Goal: Find contact information: Find contact information

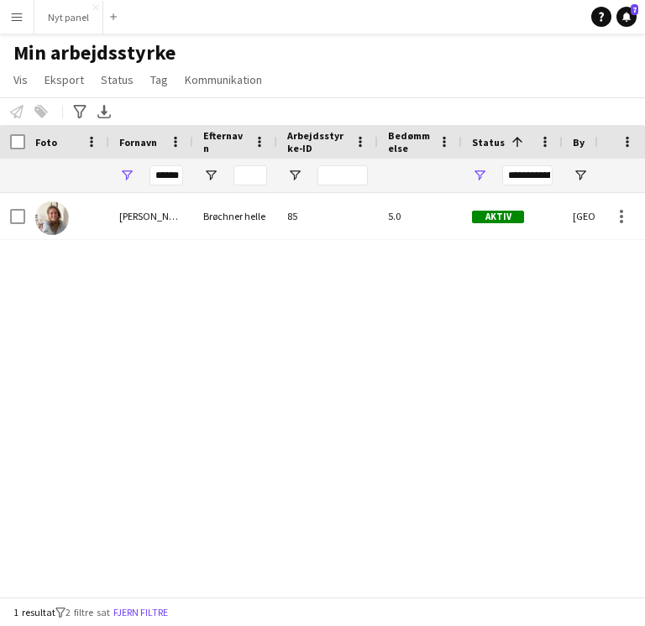
click at [20, 23] on button "Menu" at bounding box center [17, 17] width 34 height 34
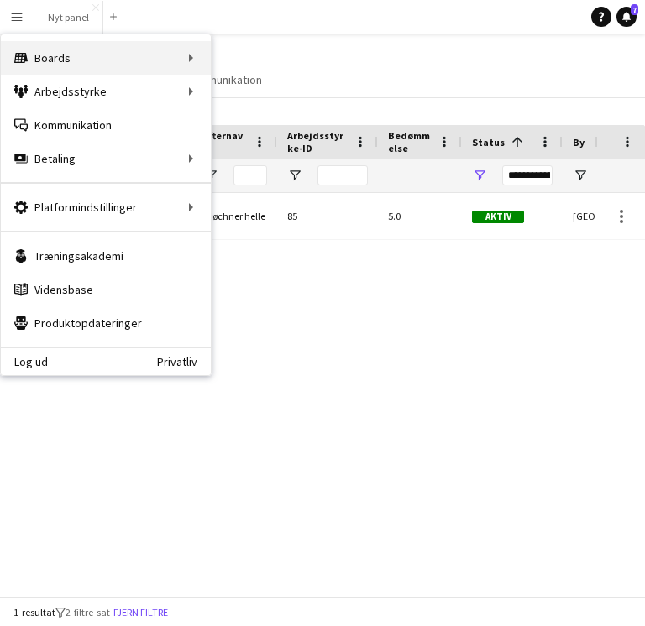
click at [117, 58] on div "Boards Boards" at bounding box center [106, 58] width 210 height 34
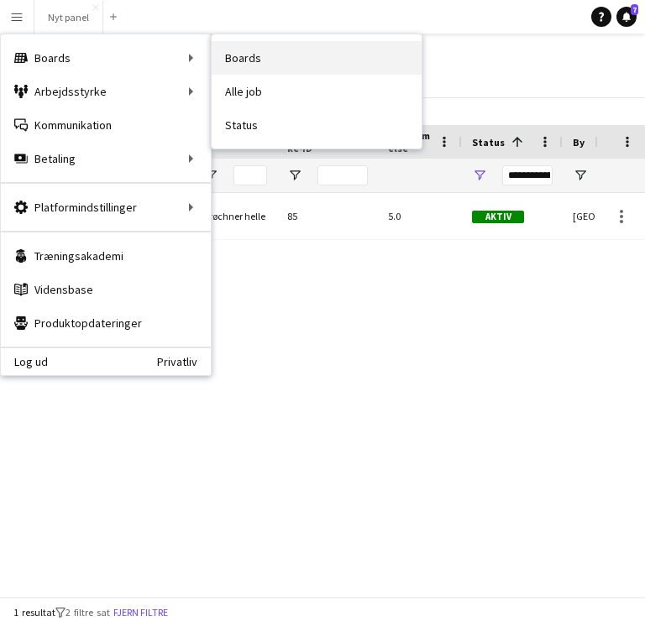
click at [283, 50] on link "Boards" at bounding box center [316, 58] width 210 height 34
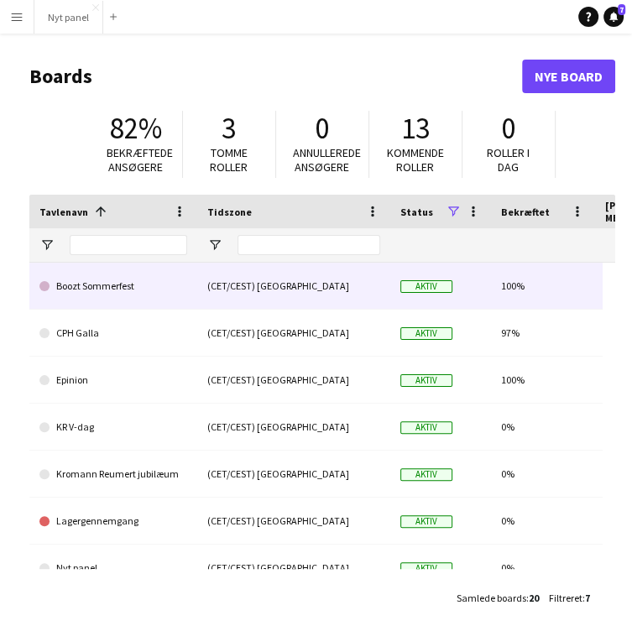
click at [138, 296] on link "Boozt Sommerfest" at bounding box center [113, 286] width 148 height 47
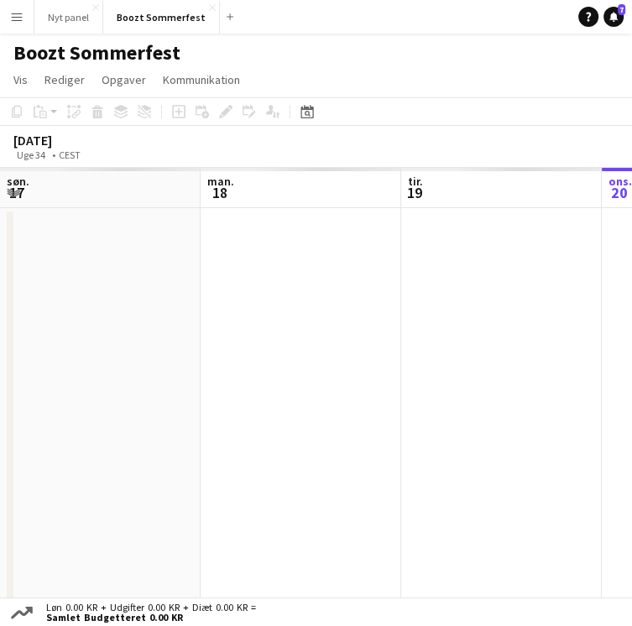
scroll to position [0, 401]
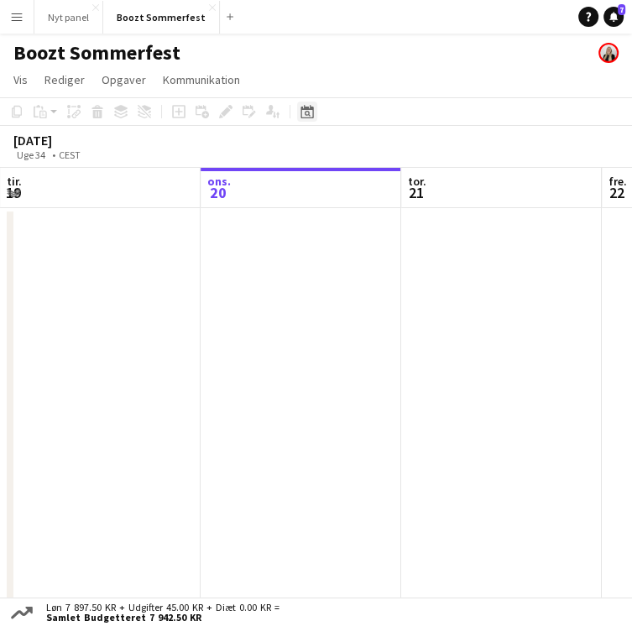
click at [305, 105] on icon "Datovælger" at bounding box center [306, 111] width 13 height 13
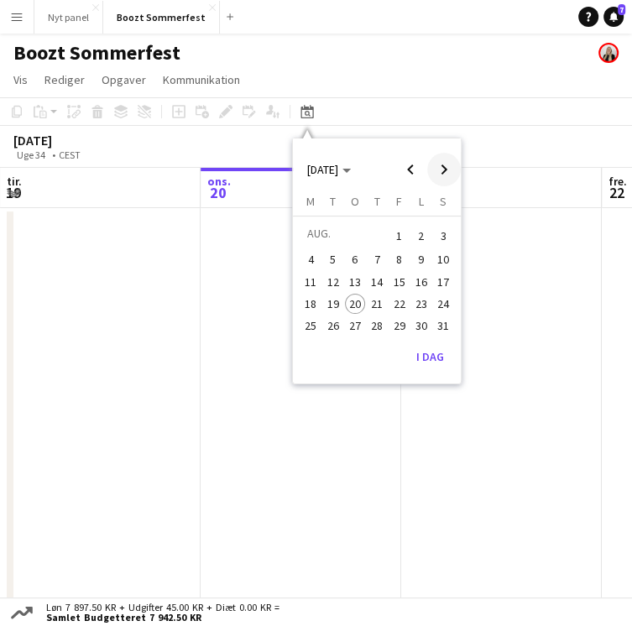
click at [441, 174] on span "Next month" at bounding box center [444, 170] width 34 height 34
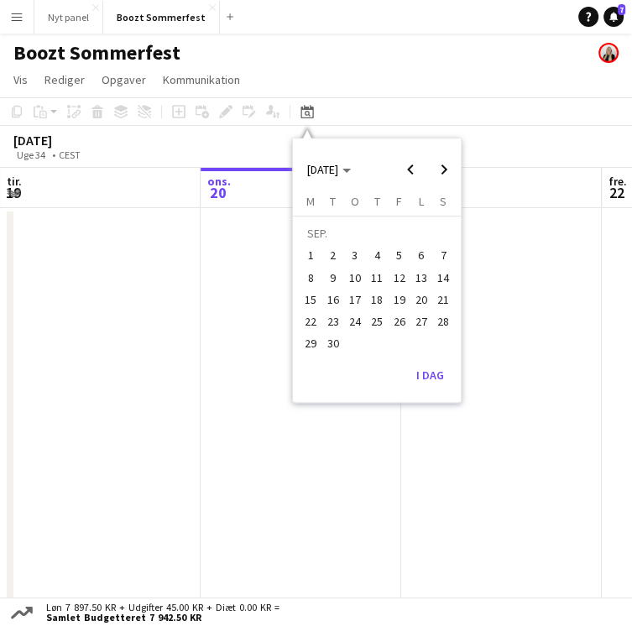
click at [394, 252] on span "5" at bounding box center [399, 256] width 20 height 20
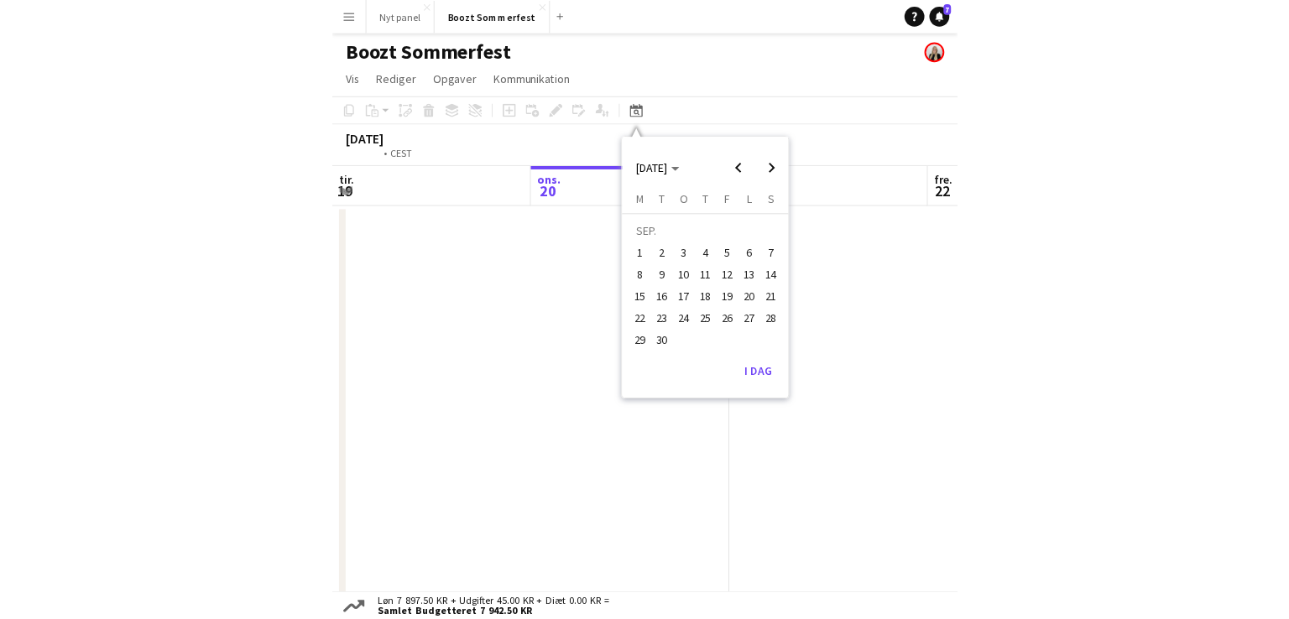
scroll to position [0, 351]
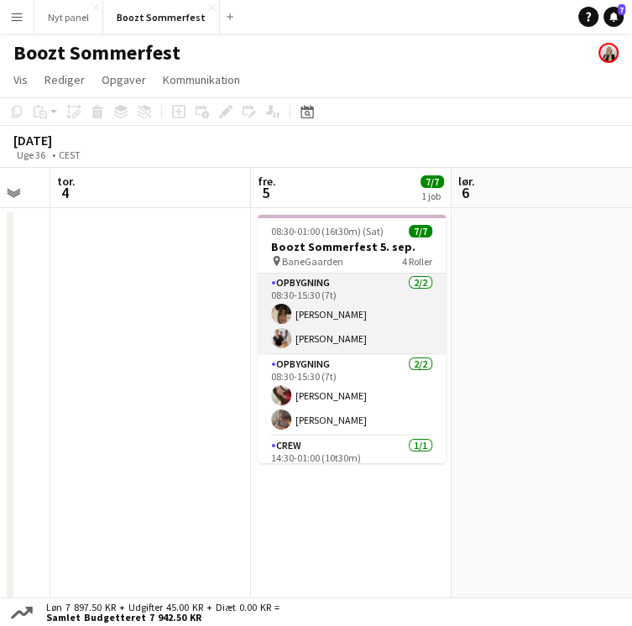
click at [344, 314] on app-card-role "Opbygning [DATE] 08:30-15:30 (7t) [PERSON_NAME] [PERSON_NAME]" at bounding box center [352, 314] width 188 height 81
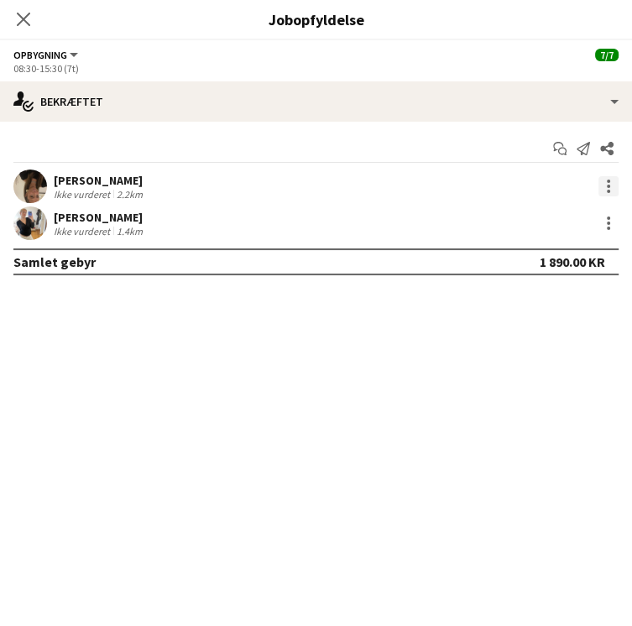
click at [608, 186] on div at bounding box center [608, 186] width 3 height 3
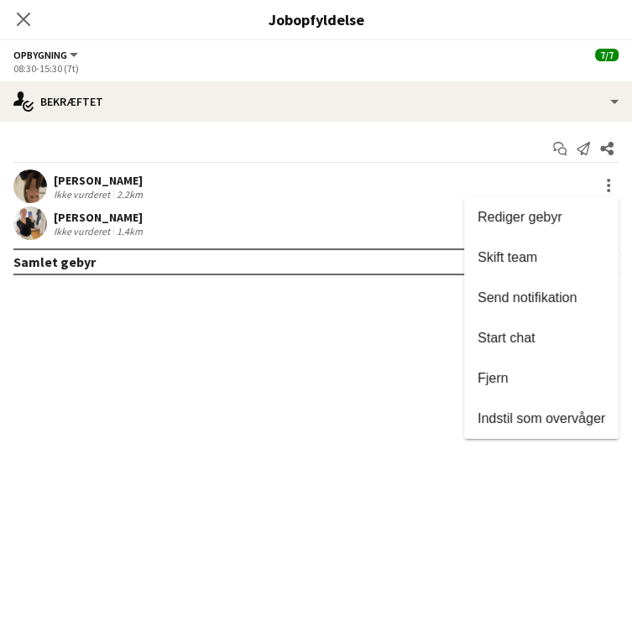
click at [411, 183] on div at bounding box center [316, 313] width 632 height 626
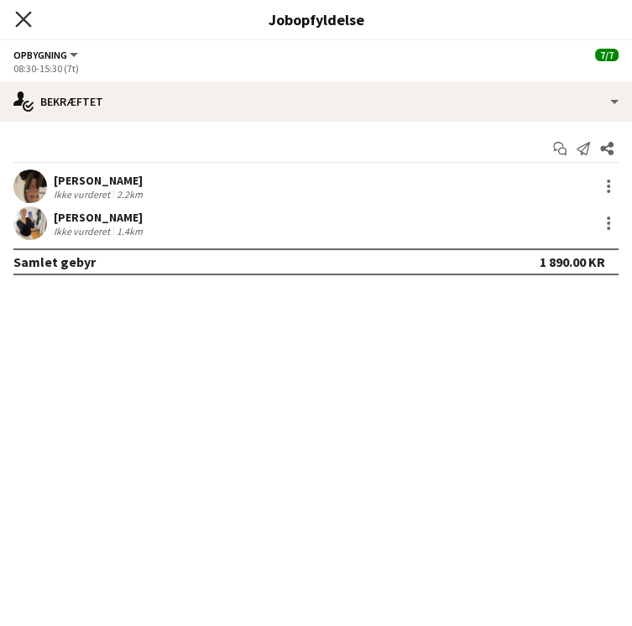
click at [18, 23] on icon at bounding box center [23, 19] width 16 height 16
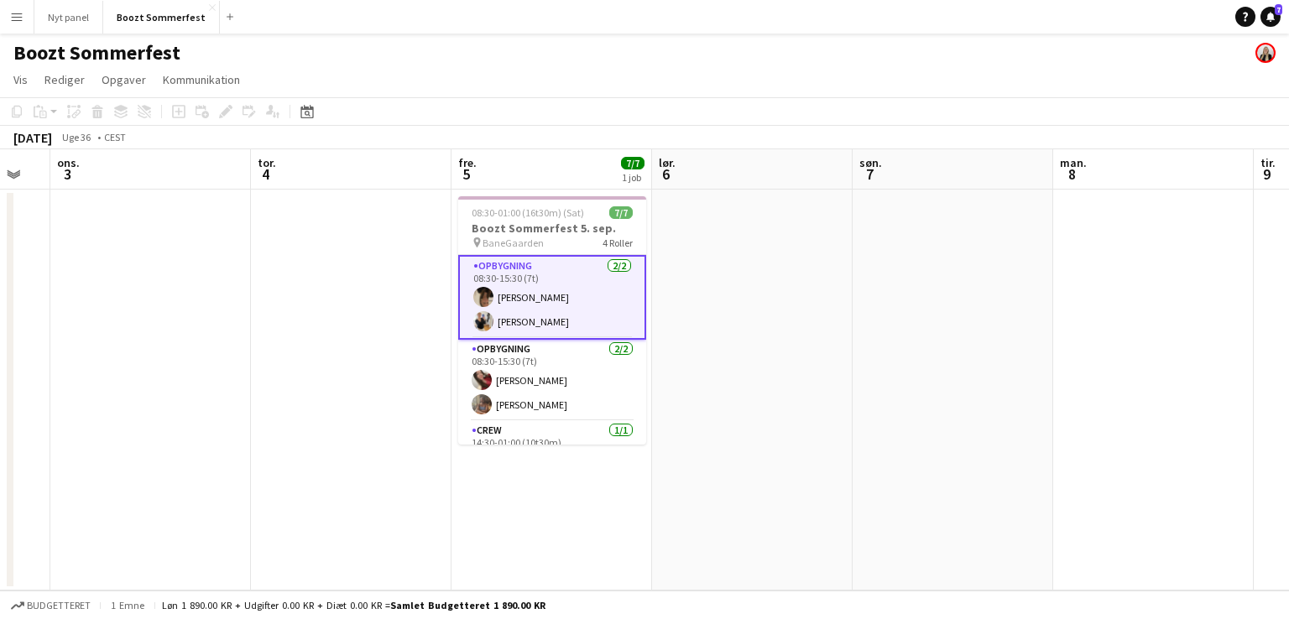
click at [557, 293] on app-card-role "Opbygning [DATE] 08:30-15:30 (7t) [PERSON_NAME] [PERSON_NAME]" at bounding box center [552, 297] width 188 height 85
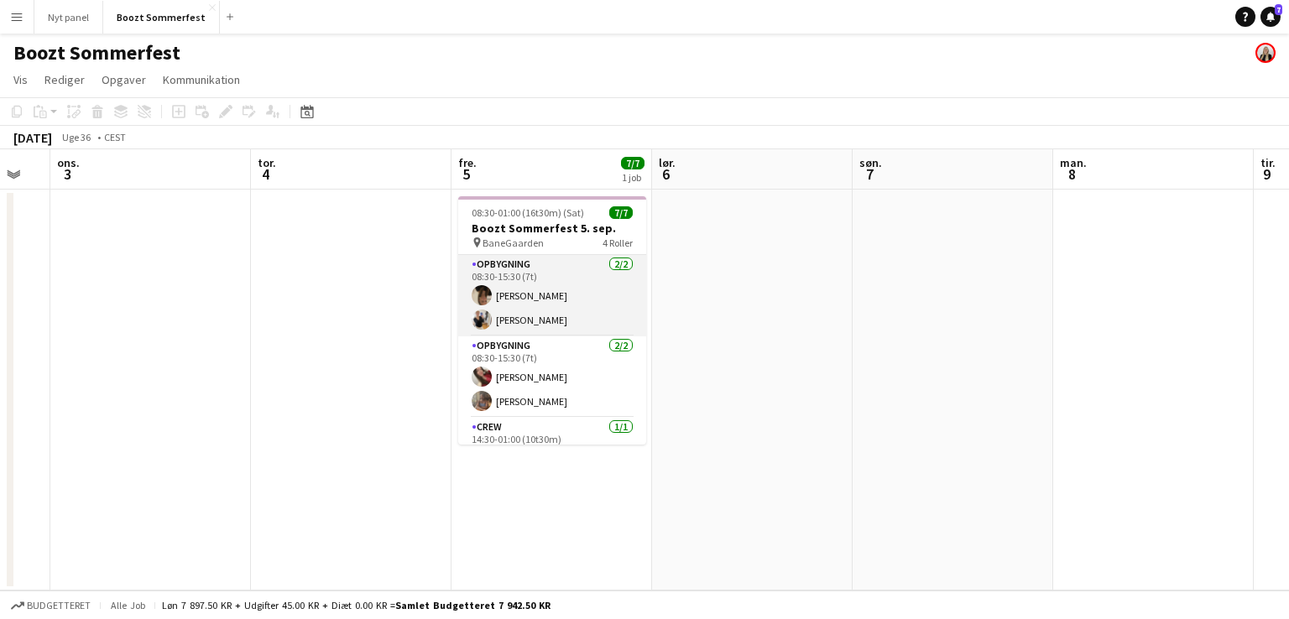
click at [557, 293] on app-card-role "Opbygning [DATE] 08:30-15:30 (7t) [PERSON_NAME] [PERSON_NAME]" at bounding box center [552, 295] width 188 height 81
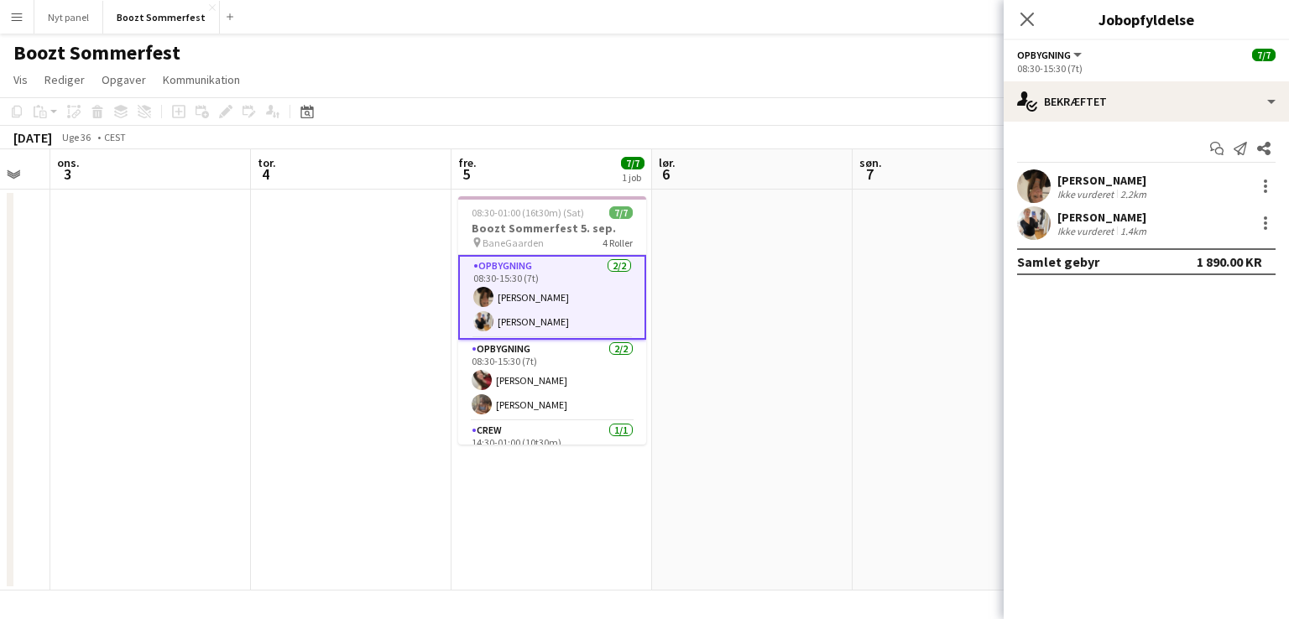
click at [644, 199] on div "[PERSON_NAME] Ikke vurderet 2.2km" at bounding box center [1146, 187] width 285 height 34
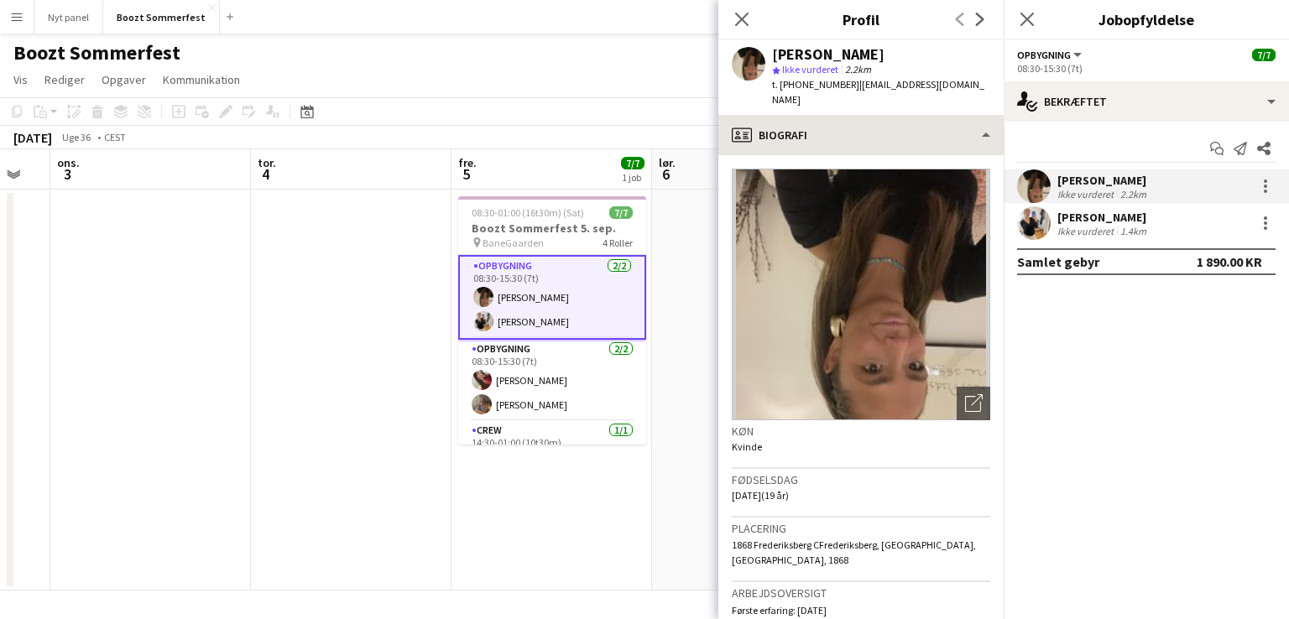
scroll to position [0, 0]
drag, startPoint x: 833, startPoint y: 86, endPoint x: 781, endPoint y: 85, distance: 52.0
click at [644, 85] on span "t. [PHONE_NUMBER]" at bounding box center [815, 84] width 87 height 13
copy span "[PHONE_NUMBER]"
click at [644, 229] on div "Ikke vurderet" at bounding box center [1087, 231] width 60 height 13
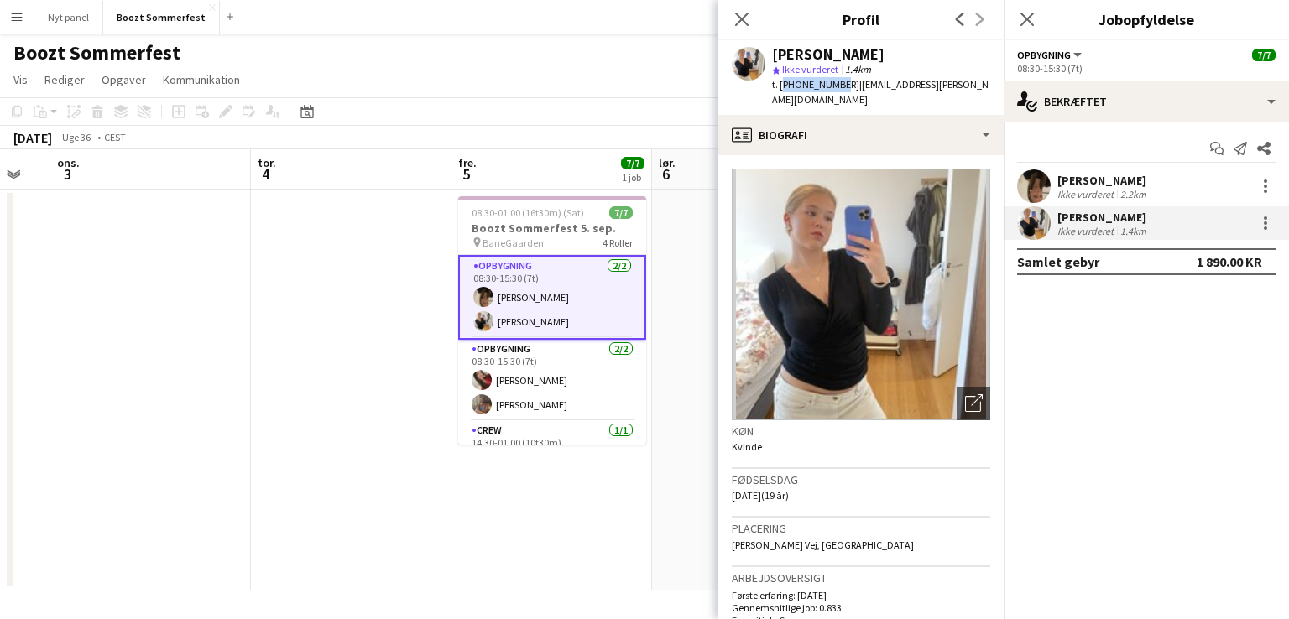
drag, startPoint x: 833, startPoint y: 86, endPoint x: 782, endPoint y: 83, distance: 51.3
click at [644, 83] on span "t. [PHONE_NUMBER]" at bounding box center [815, 84] width 87 height 13
copy span "[PHONE_NUMBER]"
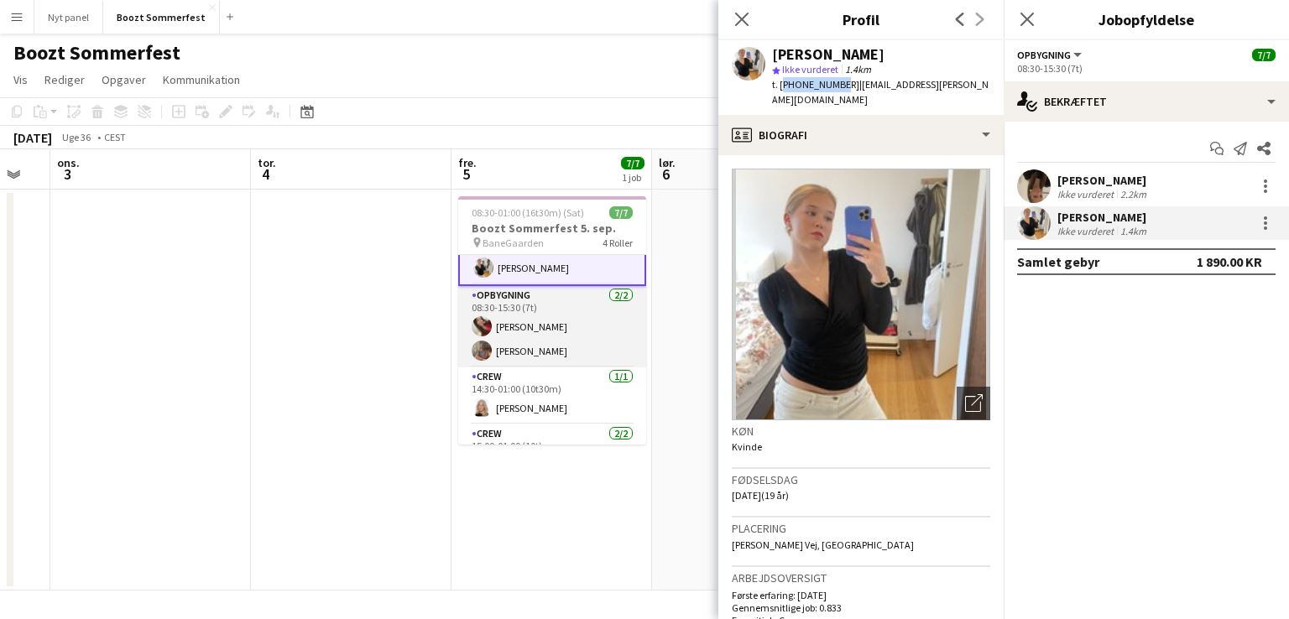
click at [561, 378] on app-card-role "Crew [DATE] 14:30-01:00 (10t30m) [PERSON_NAME]" at bounding box center [552, 396] width 188 height 57
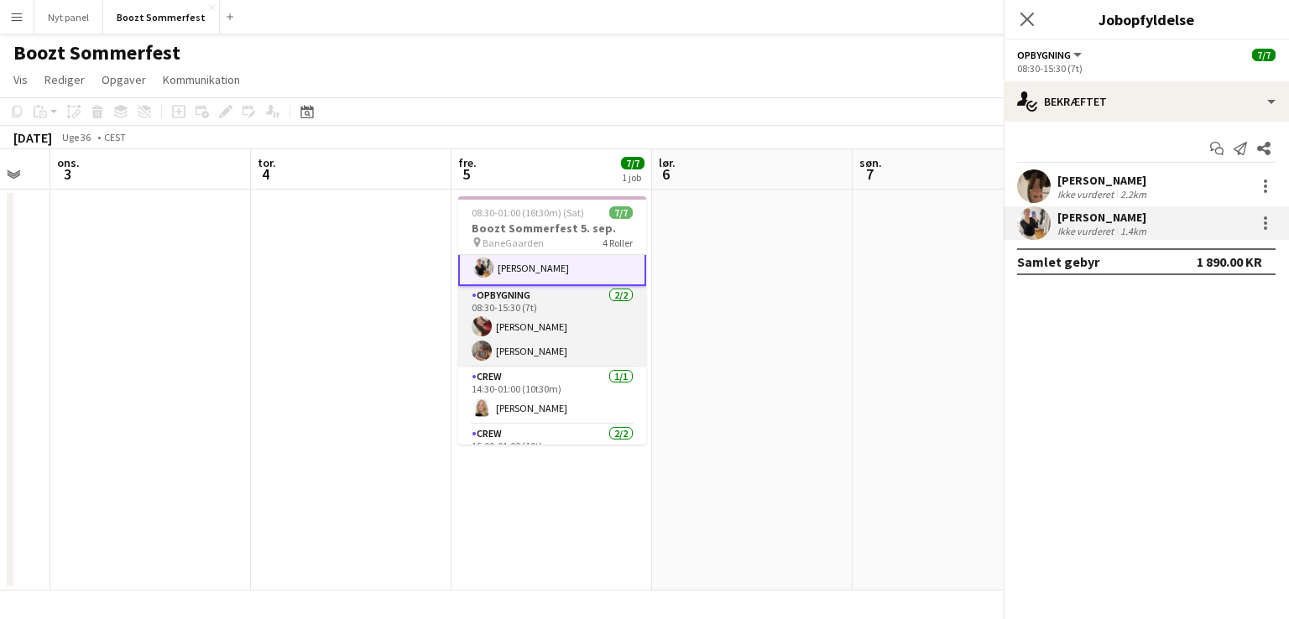
scroll to position [53, 0]
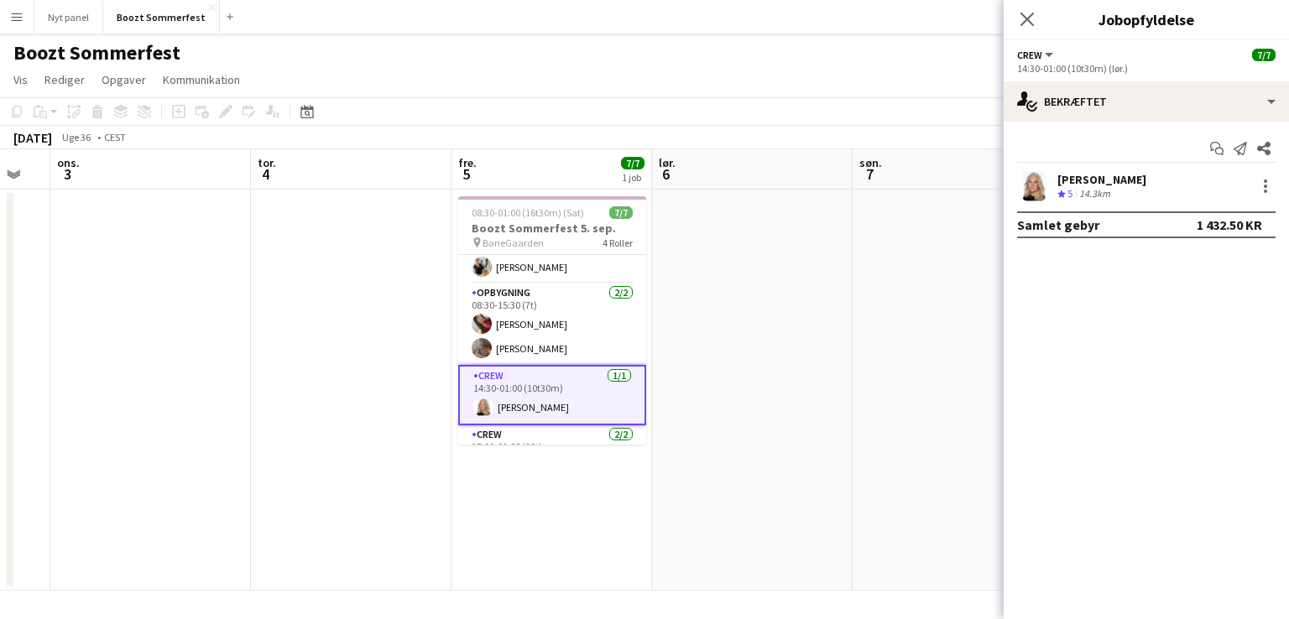
click at [644, 192] on div "14.3km" at bounding box center [1095, 194] width 38 height 14
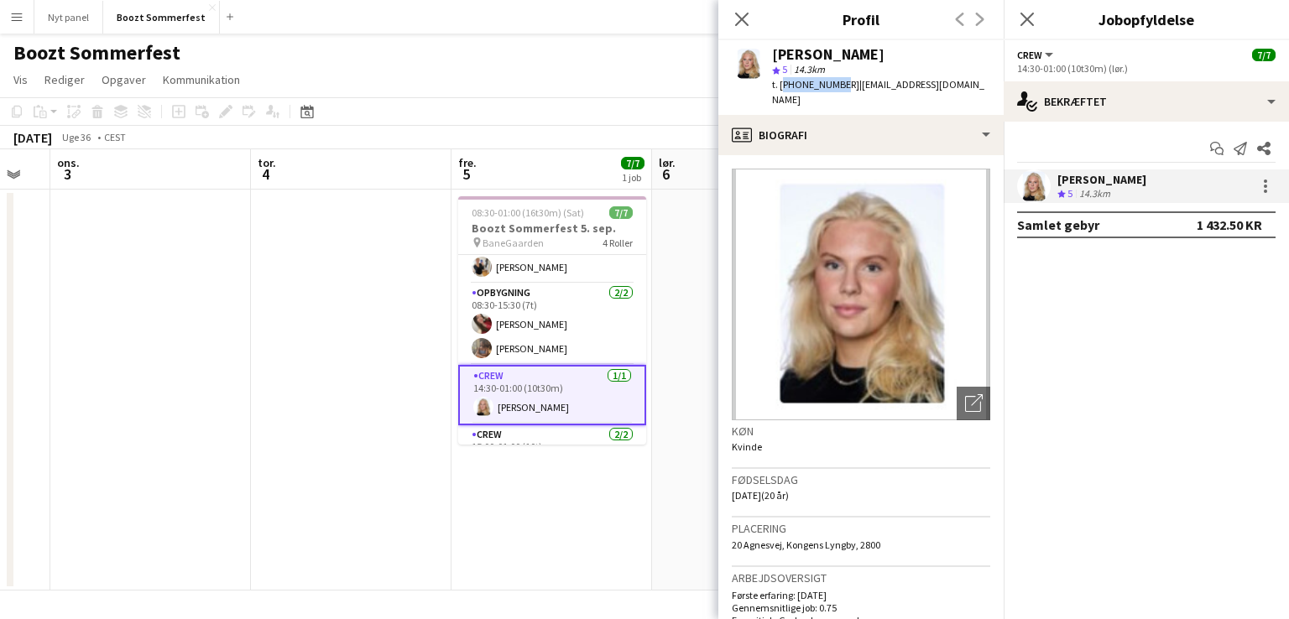
drag, startPoint x: 833, startPoint y: 84, endPoint x: 779, endPoint y: 83, distance: 54.6
click at [644, 83] on span "t. [PHONE_NUMBER]" at bounding box center [815, 84] width 87 height 13
copy span "[PHONE_NUMBER]"
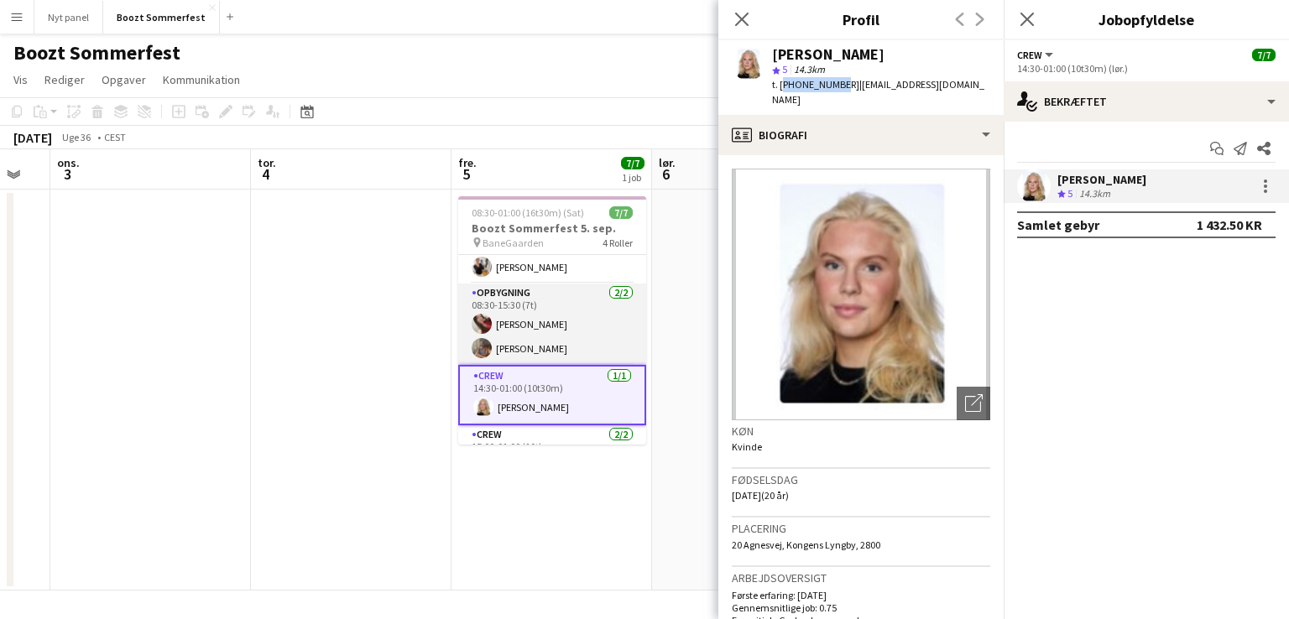
click at [562, 321] on app-card-role "Opbygning [DATE] 08:30-15:30 (7t) [PERSON_NAME] [PERSON_NAME]" at bounding box center [552, 324] width 188 height 81
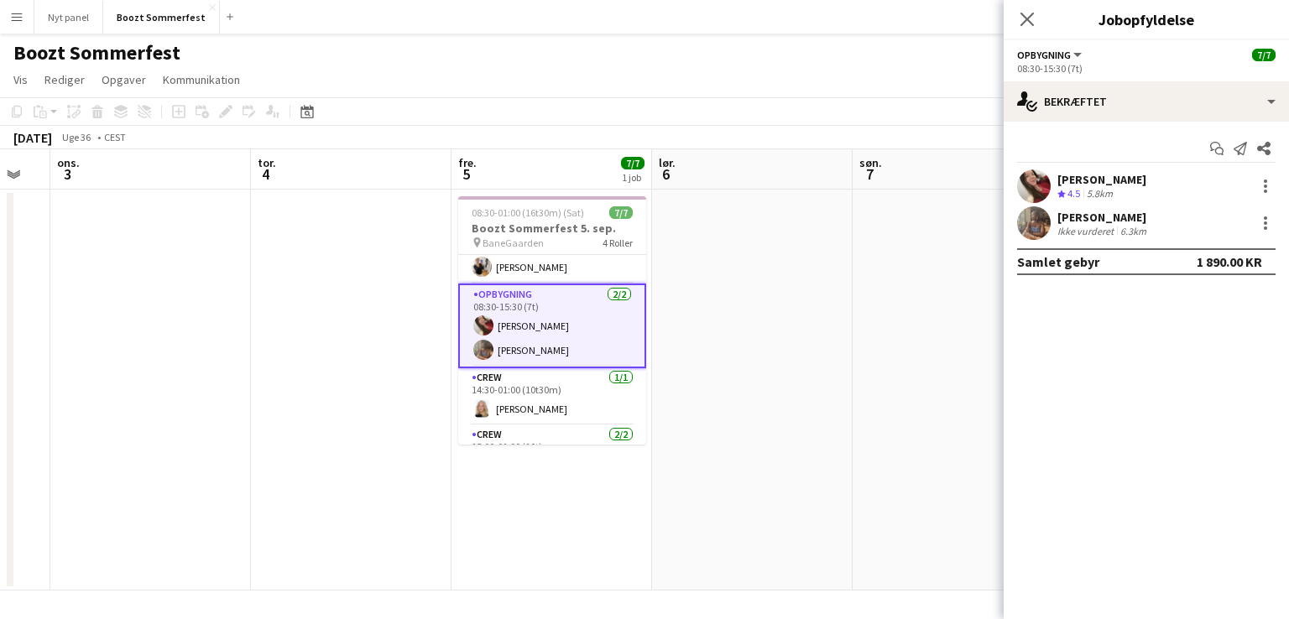
click at [644, 190] on div "[PERSON_NAME] Teamvurdering 4.5 5.8km" at bounding box center [1146, 187] width 285 height 34
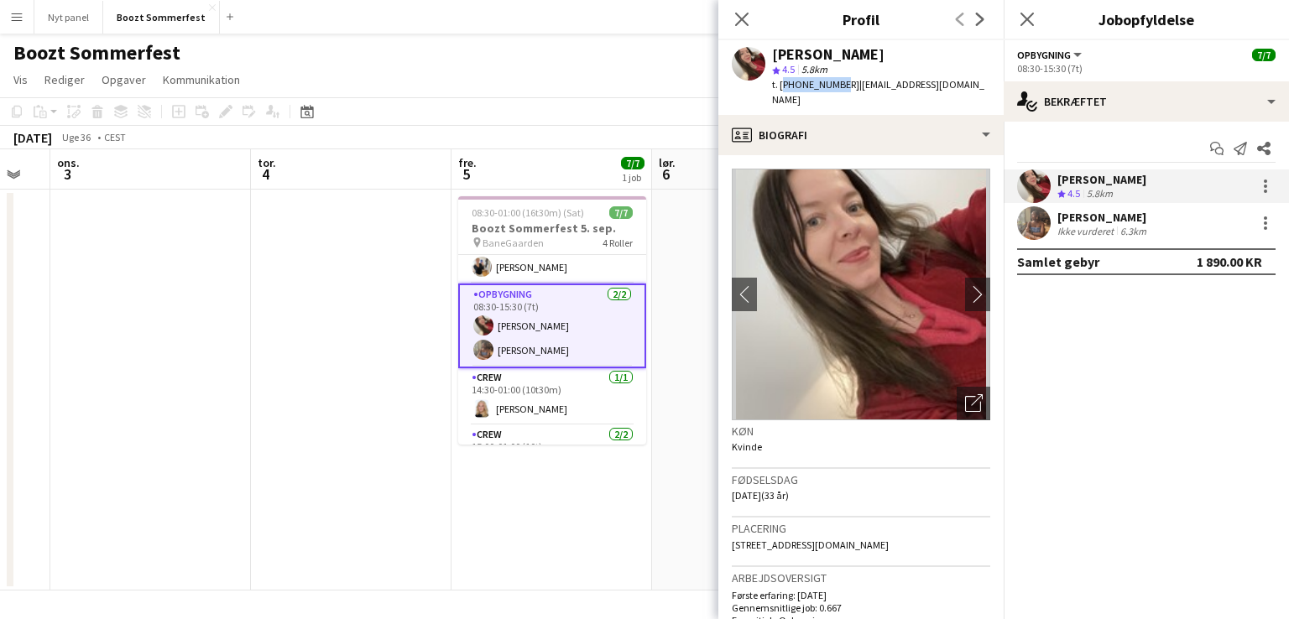
drag, startPoint x: 833, startPoint y: 85, endPoint x: 781, endPoint y: 78, distance: 52.5
click at [644, 78] on span "t. [PHONE_NUMBER]" at bounding box center [815, 84] width 87 height 13
copy span "[PHONE_NUMBER]"
click at [530, 353] on app-card-role "Opbygning [DATE] 08:30-15:30 (7t) [PERSON_NAME] [PERSON_NAME]" at bounding box center [552, 326] width 188 height 85
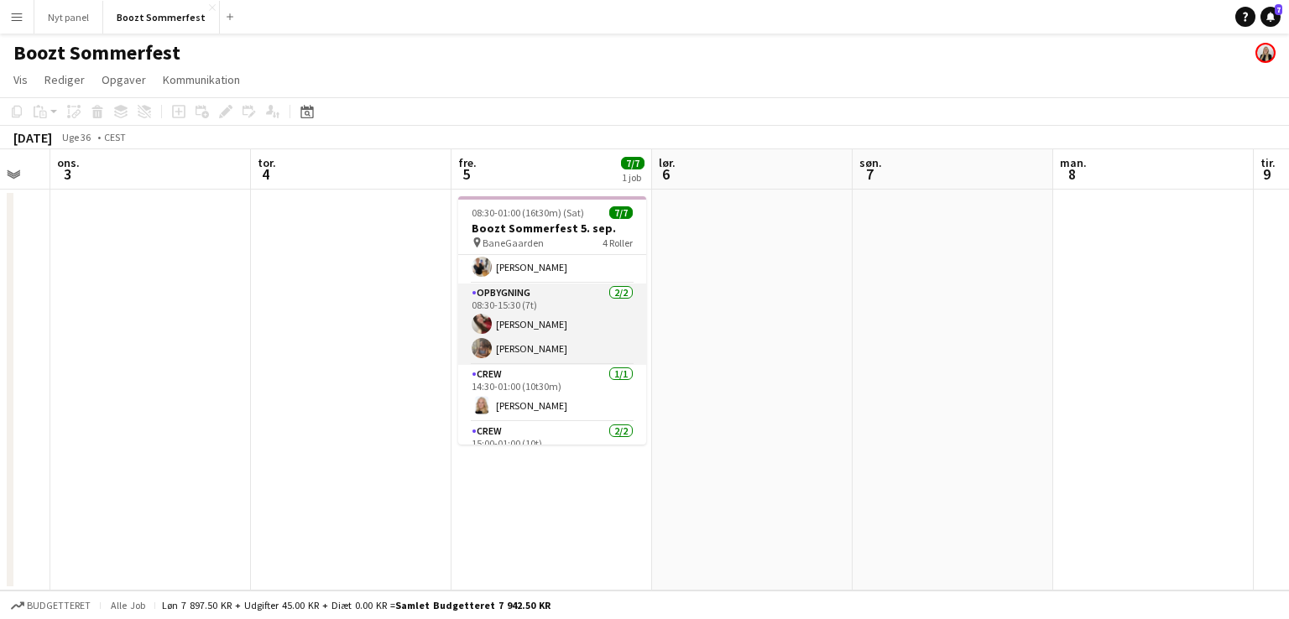
click at [544, 347] on app-card-role "Opbygning [DATE] 08:30-15:30 (7t) [PERSON_NAME] [PERSON_NAME]" at bounding box center [552, 324] width 188 height 81
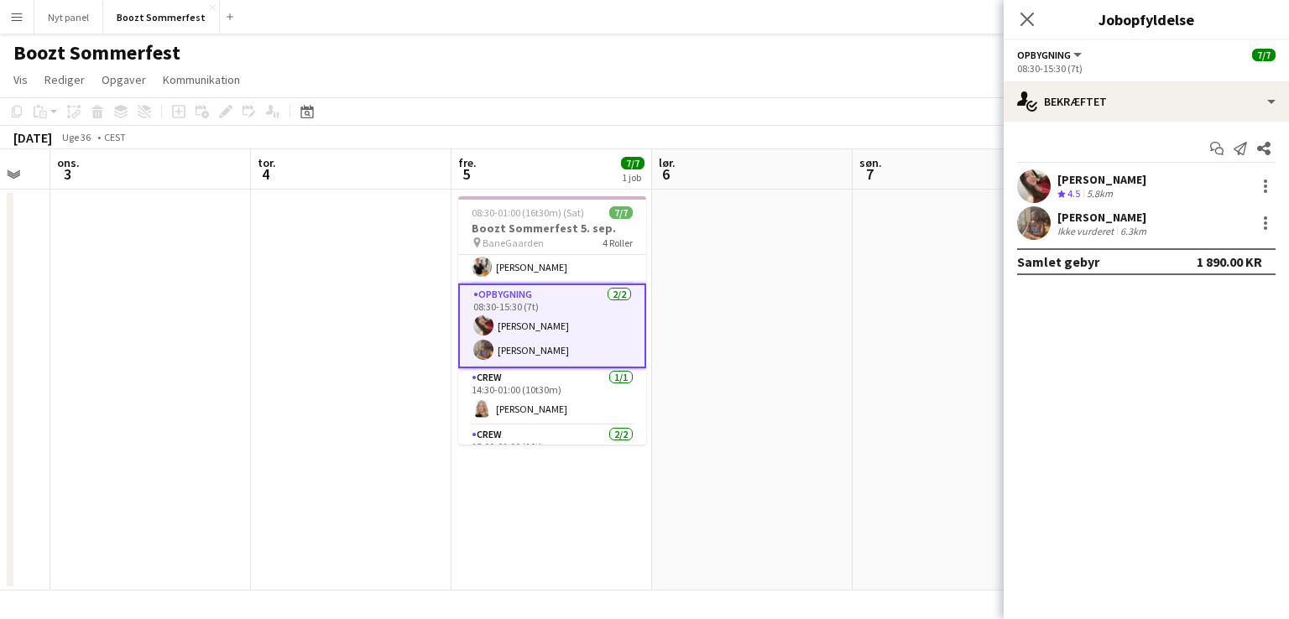
click at [644, 227] on div "Ikke vurderet" at bounding box center [1087, 231] width 60 height 13
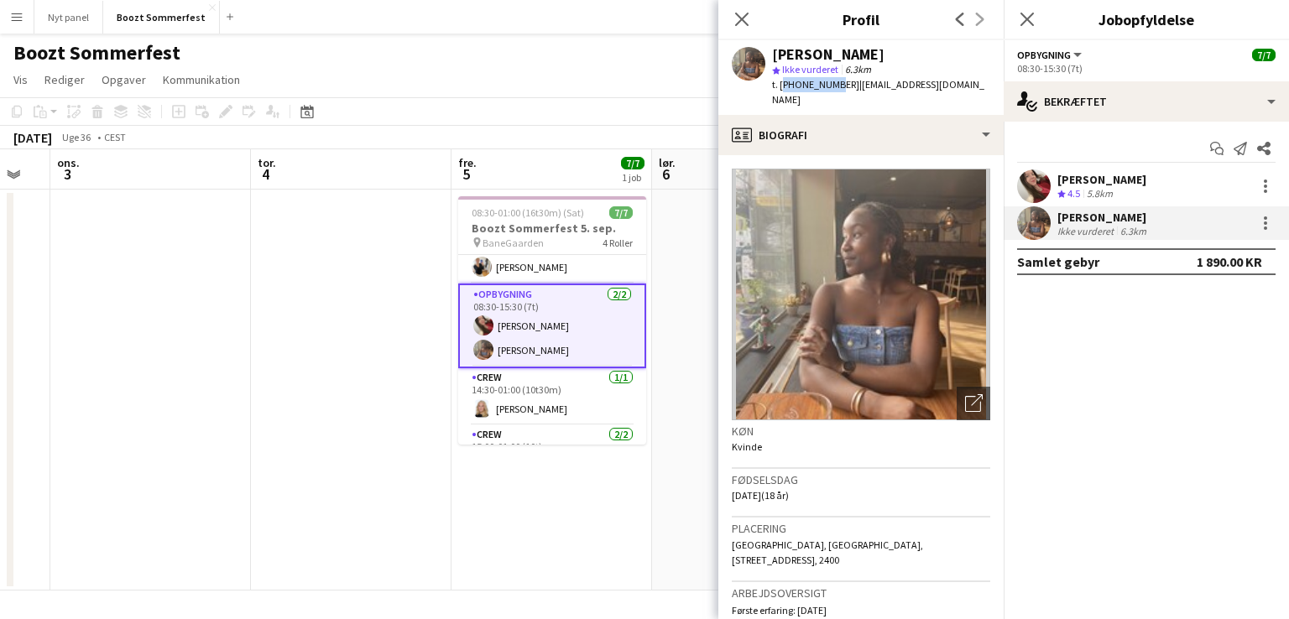
drag, startPoint x: 833, startPoint y: 83, endPoint x: 782, endPoint y: 79, distance: 50.5
click at [644, 79] on span "t. [PHONE_NUMBER]" at bounding box center [815, 84] width 87 height 13
copy span "[PHONE_NUMBER]"
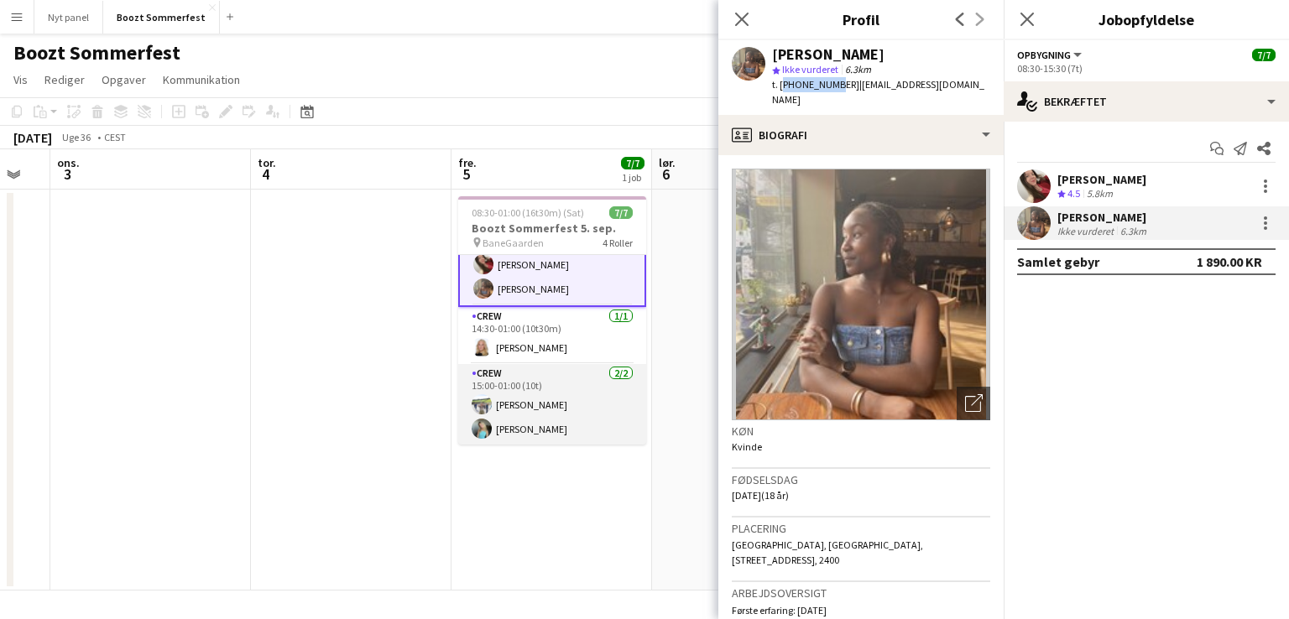
click at [546, 405] on app-card-role "Crew [DATE] 15:00-01:00 (10t) [PERSON_NAME] [PERSON_NAME]" at bounding box center [552, 404] width 188 height 81
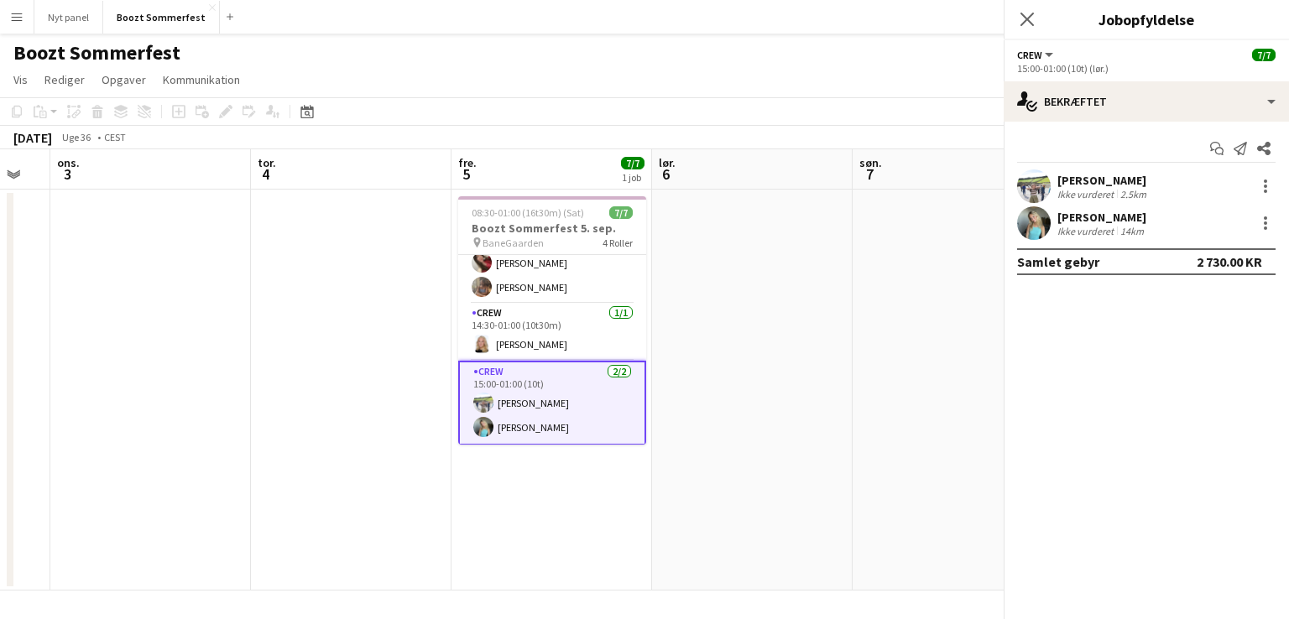
scroll to position [112, 0]
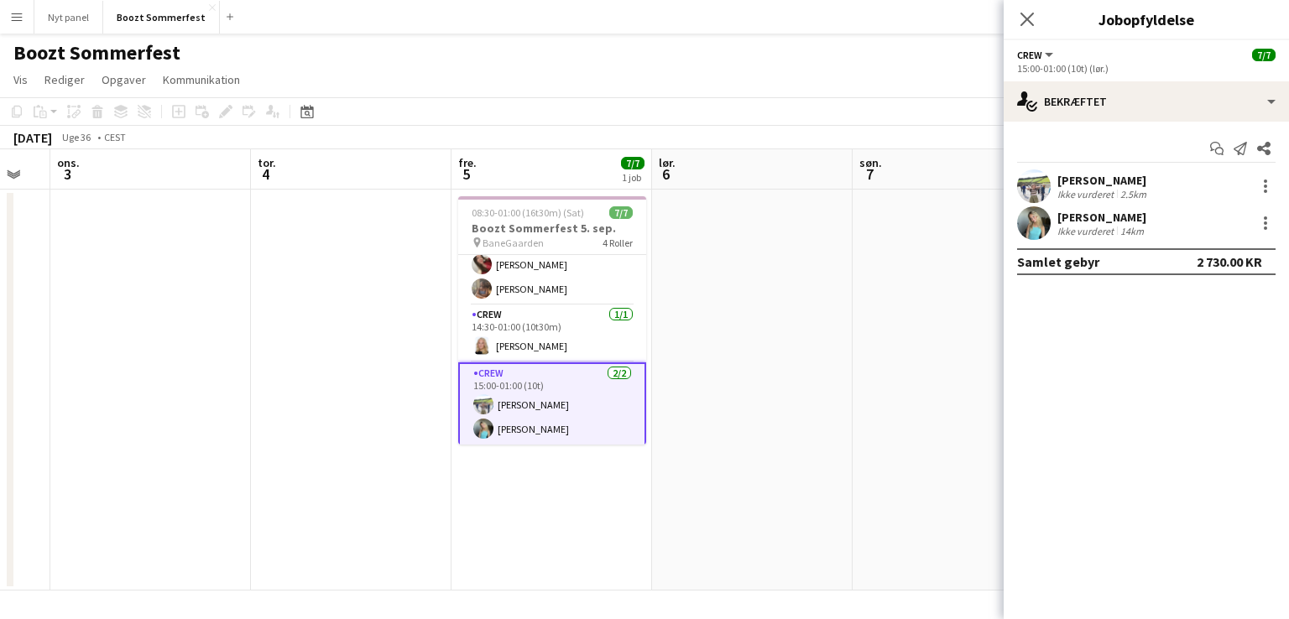
click at [644, 189] on div "2.5km" at bounding box center [1133, 194] width 33 height 13
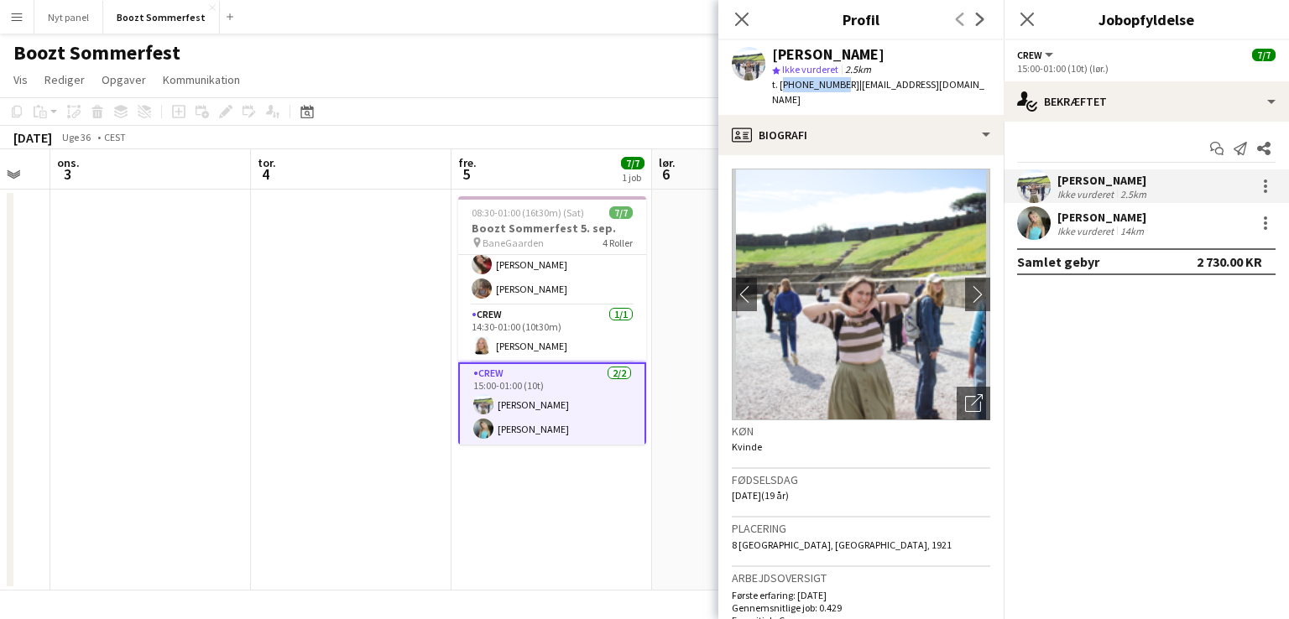
drag, startPoint x: 833, startPoint y: 85, endPoint x: 781, endPoint y: 78, distance: 51.6
click at [644, 78] on span "t. [PHONE_NUMBER]" at bounding box center [815, 84] width 87 height 13
copy span "[PHONE_NUMBER]"
click at [538, 415] on app-card-role "Crew [DATE] 15:00-01:00 (10t) [PERSON_NAME] [PERSON_NAME]" at bounding box center [552, 405] width 188 height 85
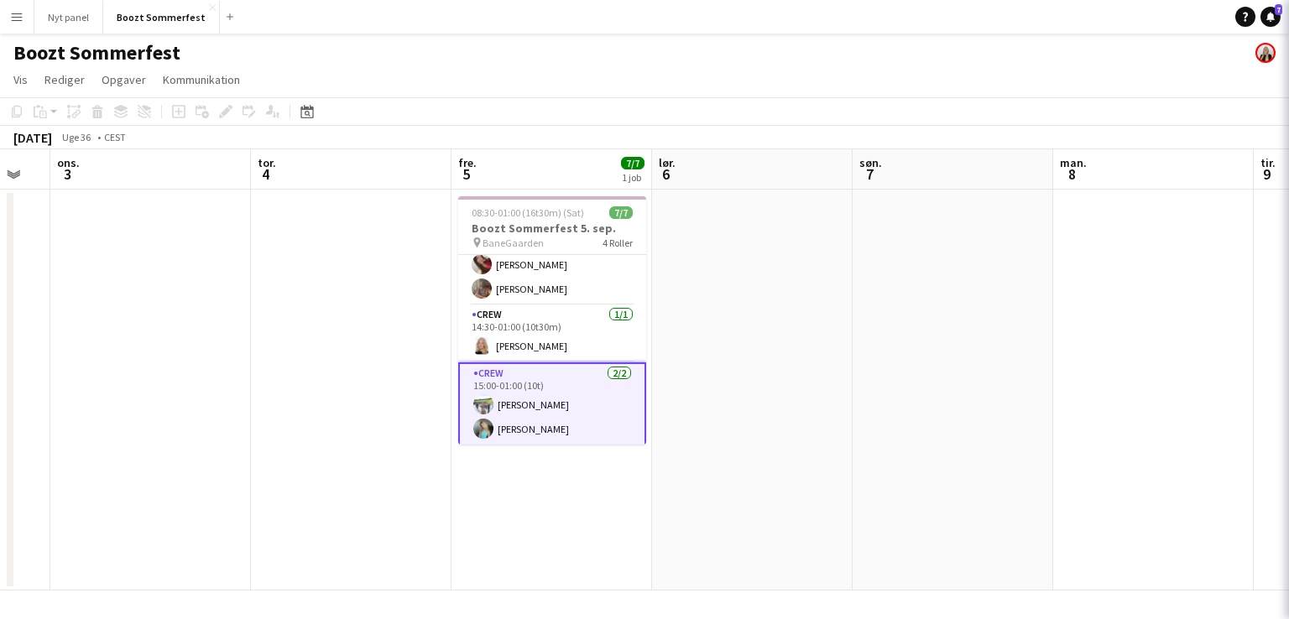
scroll to position [111, 0]
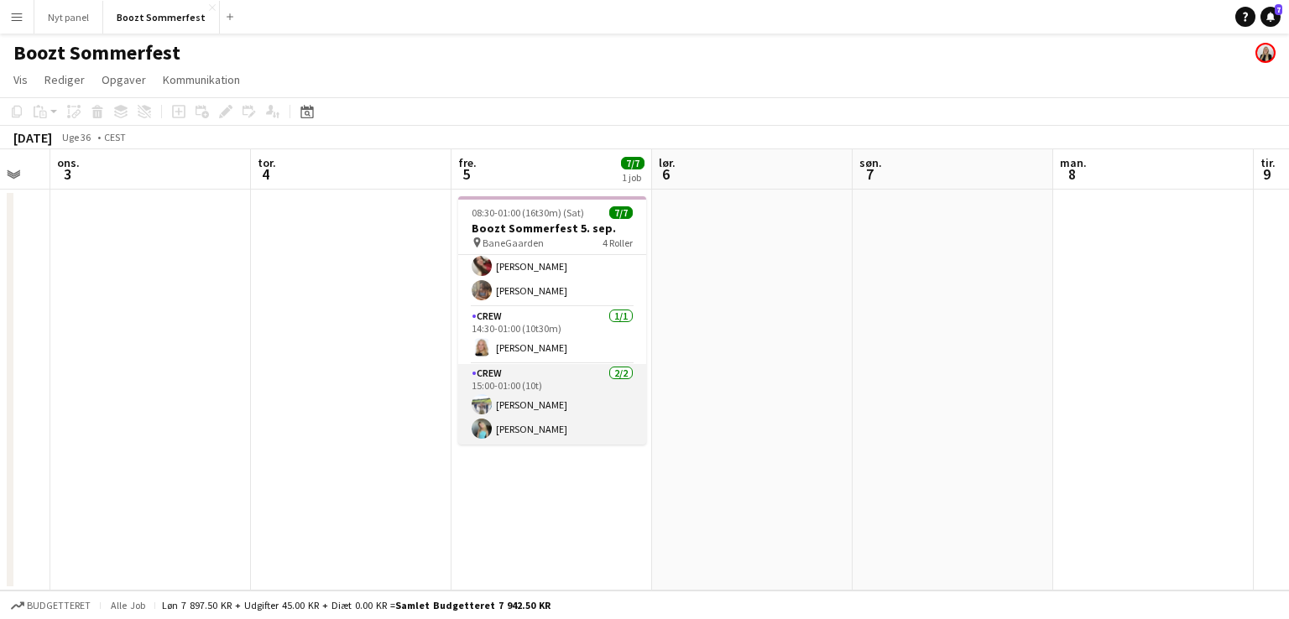
click at [559, 390] on app-card-role "Crew [DATE] 15:00-01:00 (10t) [PERSON_NAME] [PERSON_NAME]" at bounding box center [552, 404] width 188 height 81
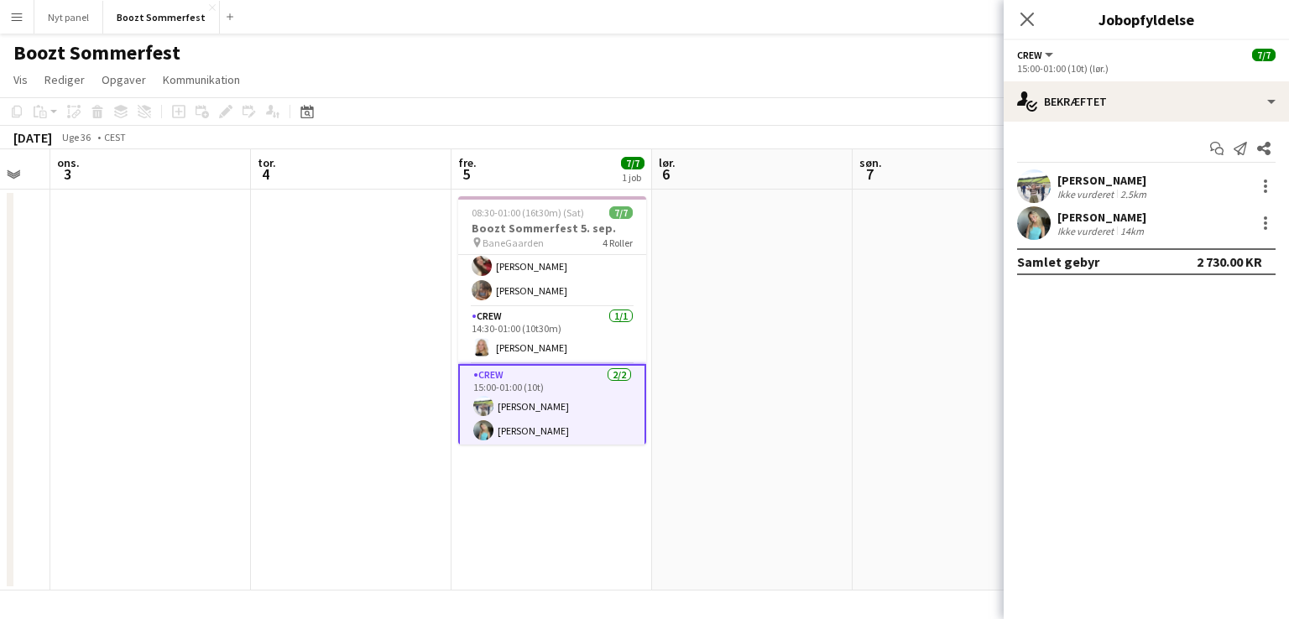
scroll to position [112, 0]
click at [644, 232] on div "Ikke vurderet" at bounding box center [1087, 231] width 60 height 13
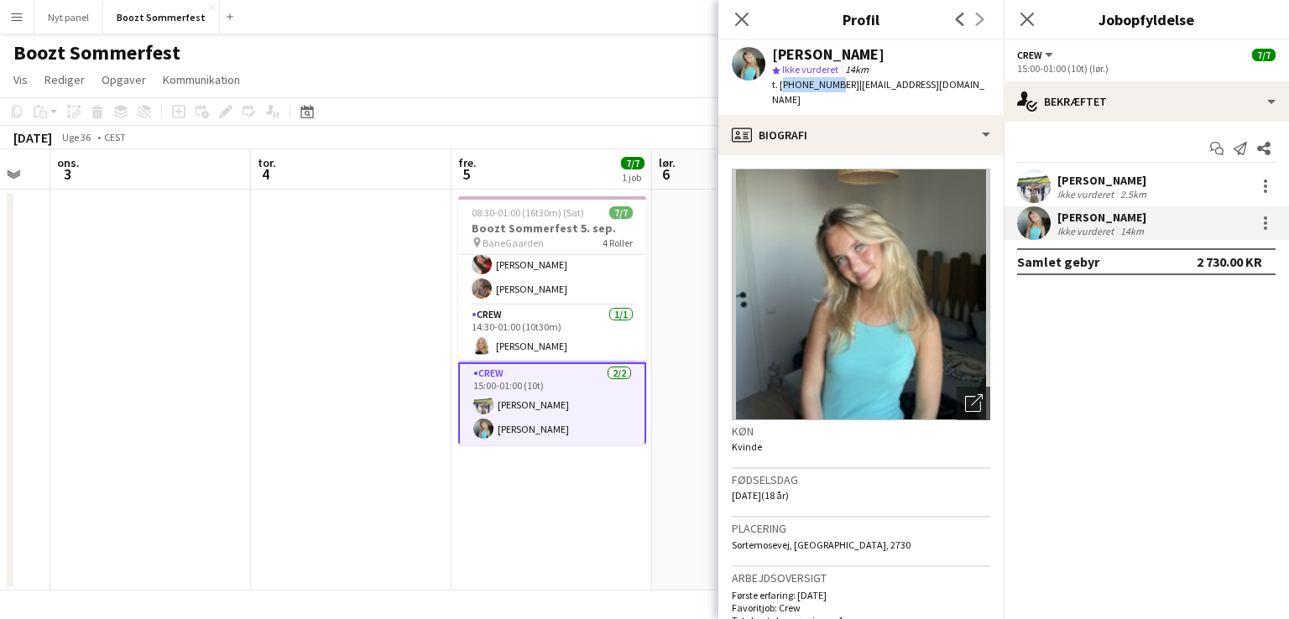
drag, startPoint x: 832, startPoint y: 84, endPoint x: 781, endPoint y: 83, distance: 51.2
click at [644, 83] on span "t. [PHONE_NUMBER]" at bounding box center [815, 84] width 87 height 13
copy span "[PHONE_NUMBER]"
